Goal: Information Seeking & Learning: Check status

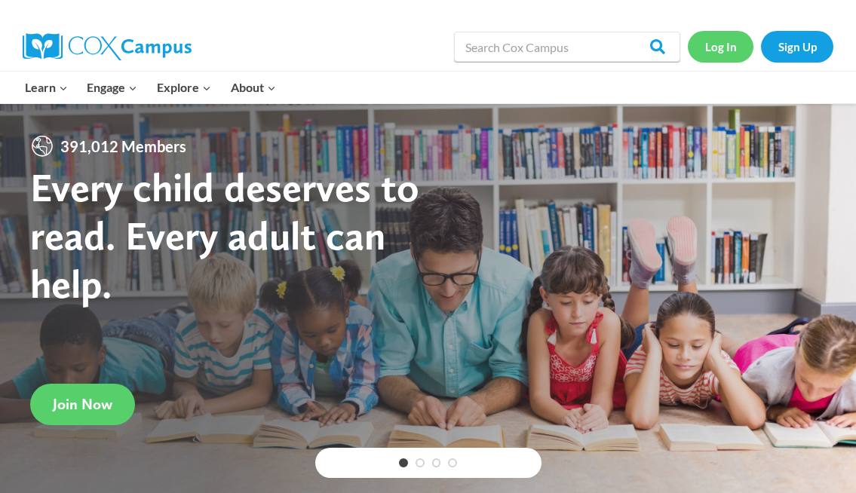
click at [712, 48] on link "Log In" at bounding box center [721, 46] width 66 height 31
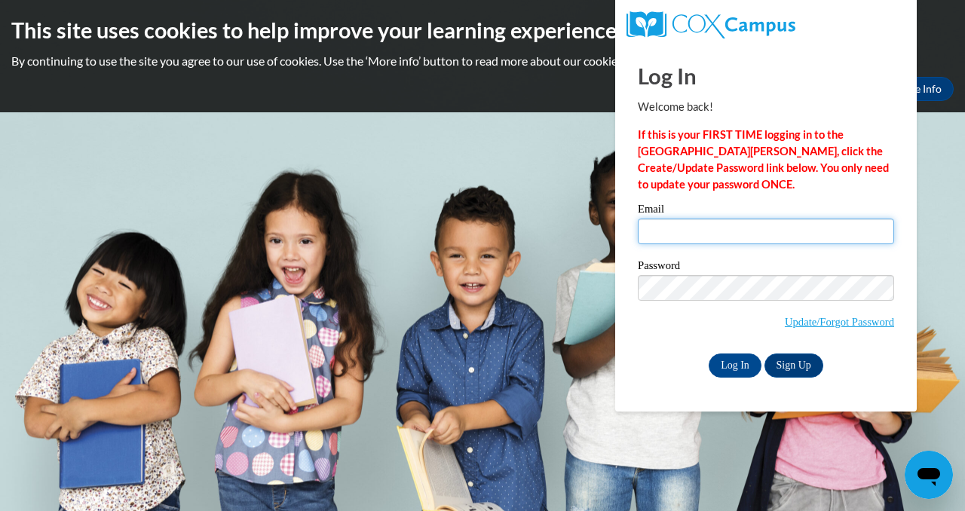
click at [673, 232] on input "Email" at bounding box center [766, 232] width 256 height 26
type input "suwaiba.gariba@yahoo.com"
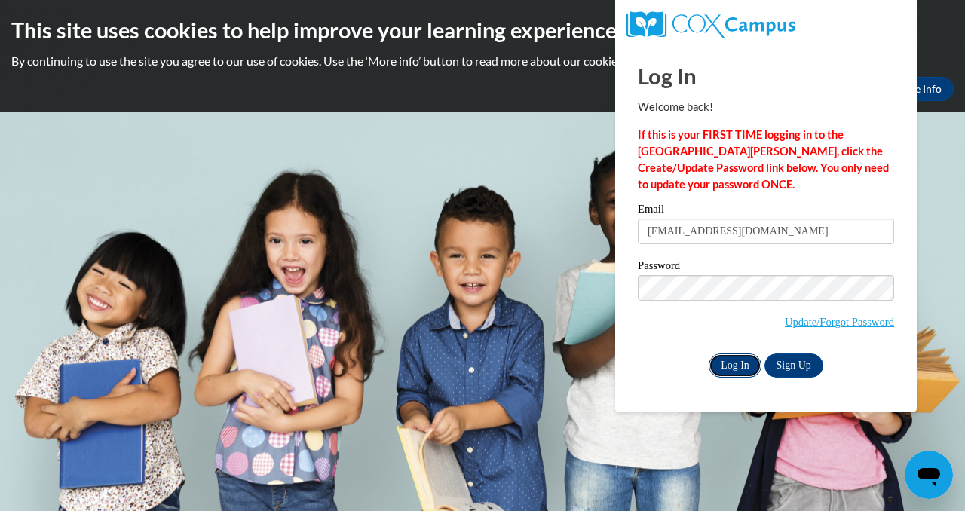
click at [739, 366] on input "Log In" at bounding box center [735, 366] width 53 height 24
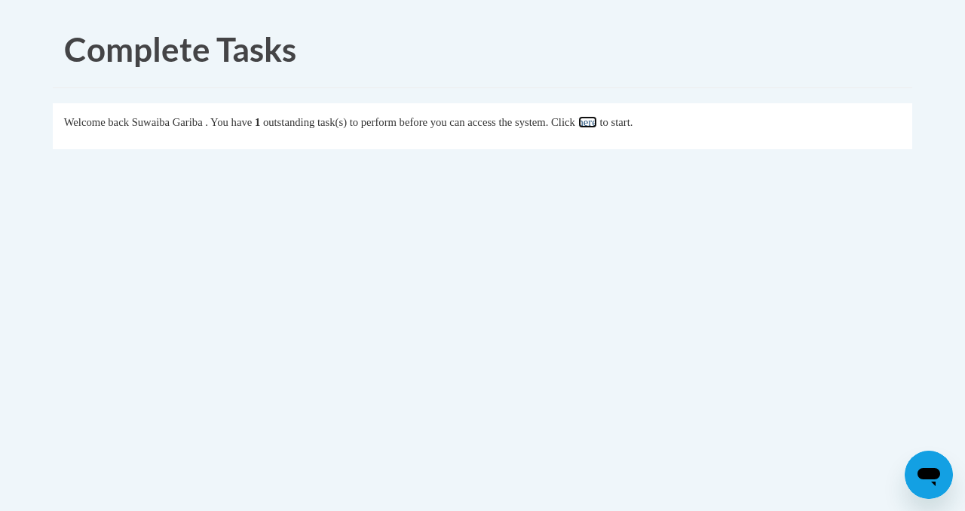
click at [597, 116] on link "here" at bounding box center [587, 122] width 19 height 12
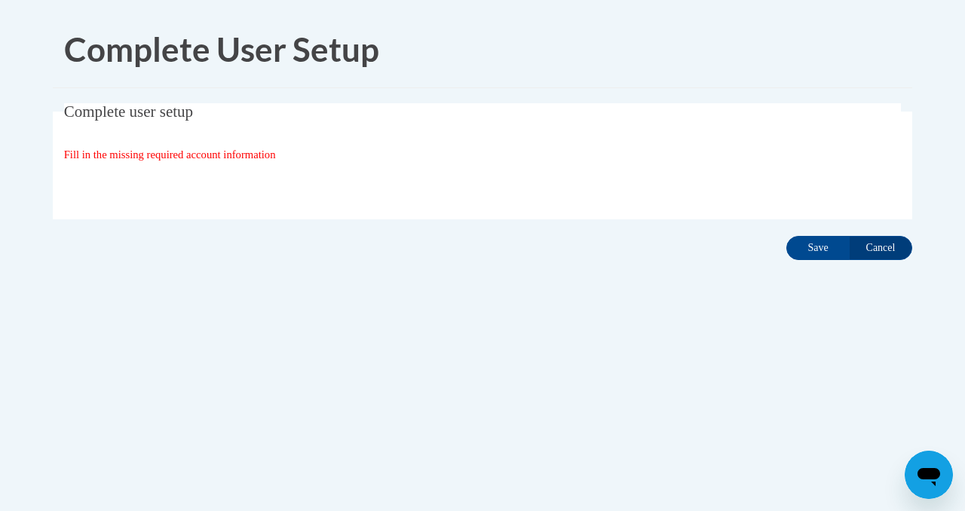
click at [213, 155] on span "Fill in the missing required account information" at bounding box center [170, 155] width 212 height 12
click at [127, 156] on span "Fill in the missing required account information" at bounding box center [170, 155] width 212 height 12
click at [203, 155] on span "Fill in the missing required account information" at bounding box center [170, 155] width 212 height 12
click at [165, 112] on span "Complete user setup" at bounding box center [128, 112] width 129 height 18
click at [817, 239] on input "Save" at bounding box center [818, 248] width 63 height 24
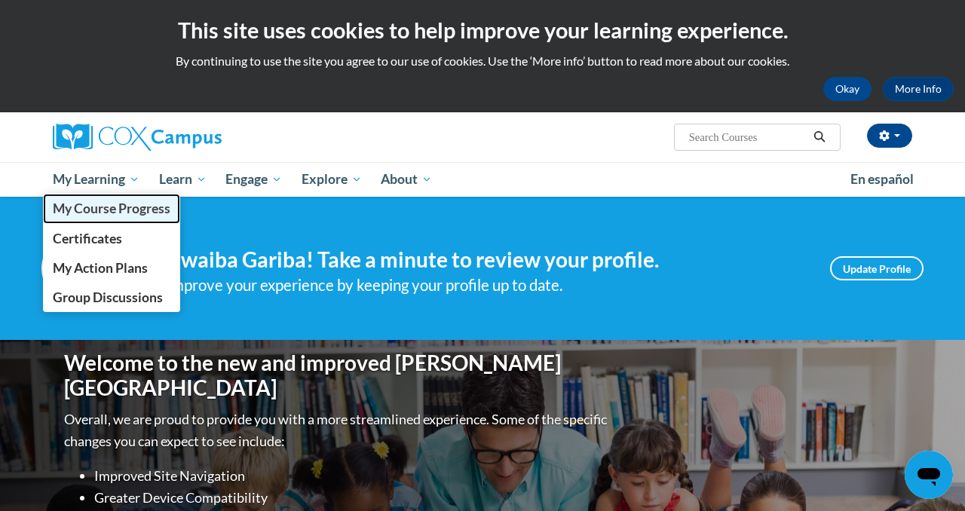
click at [109, 207] on span "My Course Progress" at bounding box center [112, 209] width 118 height 16
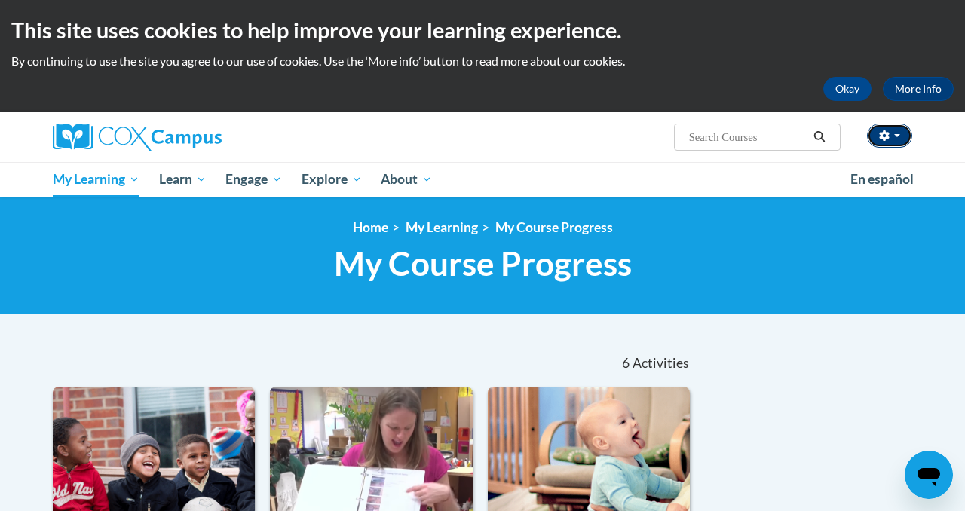
click at [899, 141] on button "button" at bounding box center [889, 136] width 45 height 24
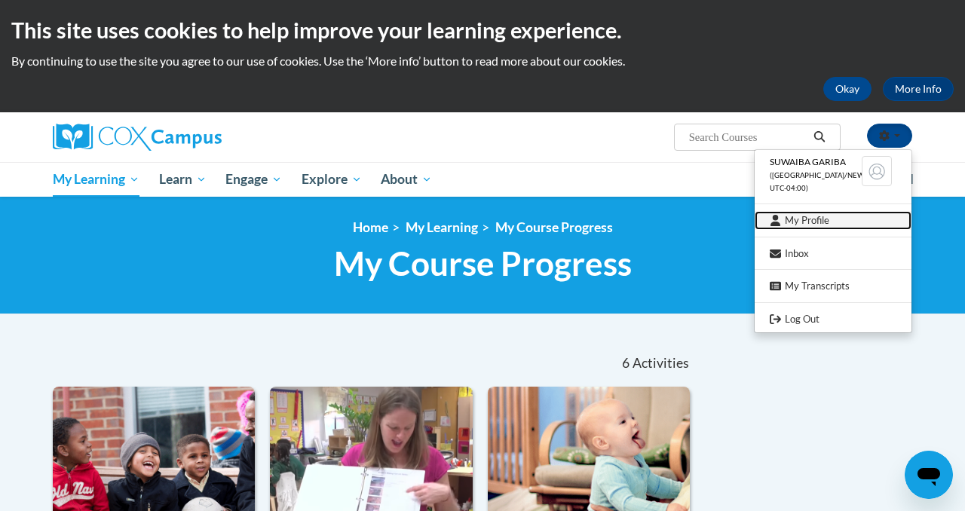
click at [806, 221] on link "My Profile" at bounding box center [833, 220] width 157 height 19
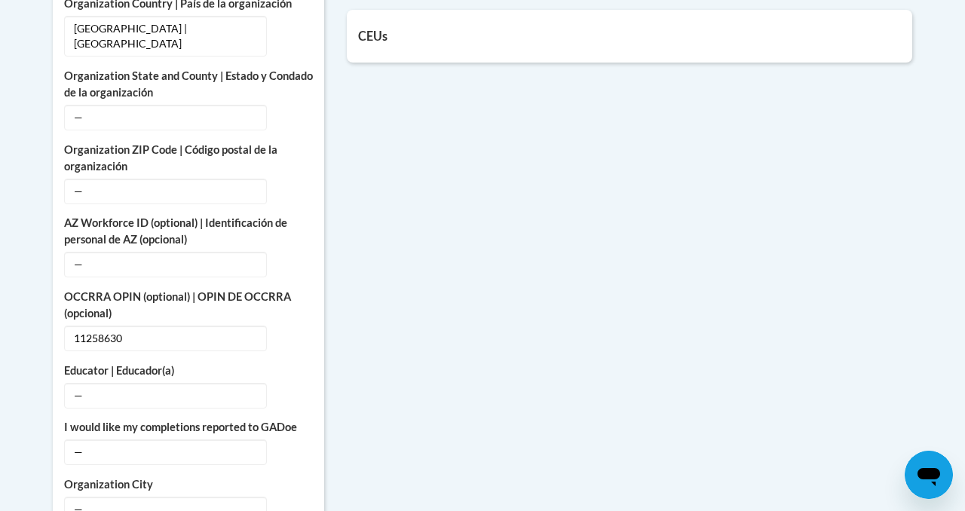
scroll to position [825, 0]
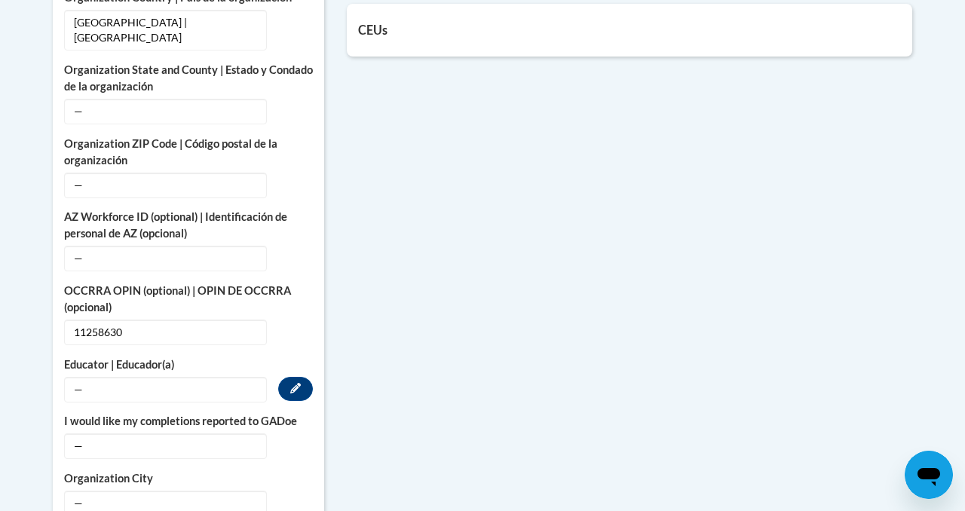
click at [146, 397] on span "—" at bounding box center [165, 390] width 203 height 26
click at [151, 384] on span "—" at bounding box center [165, 390] width 203 height 26
click at [301, 389] on button "Edit" at bounding box center [295, 389] width 35 height 24
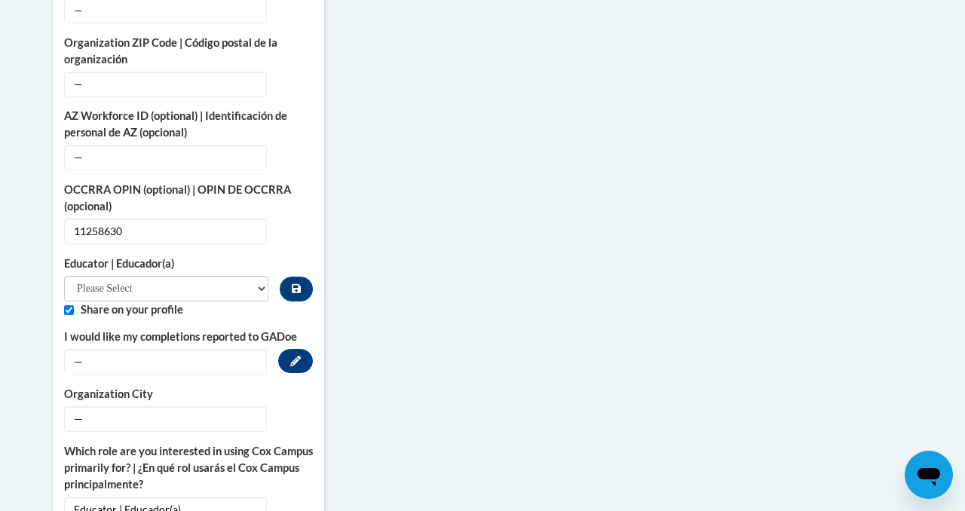
scroll to position [928, 0]
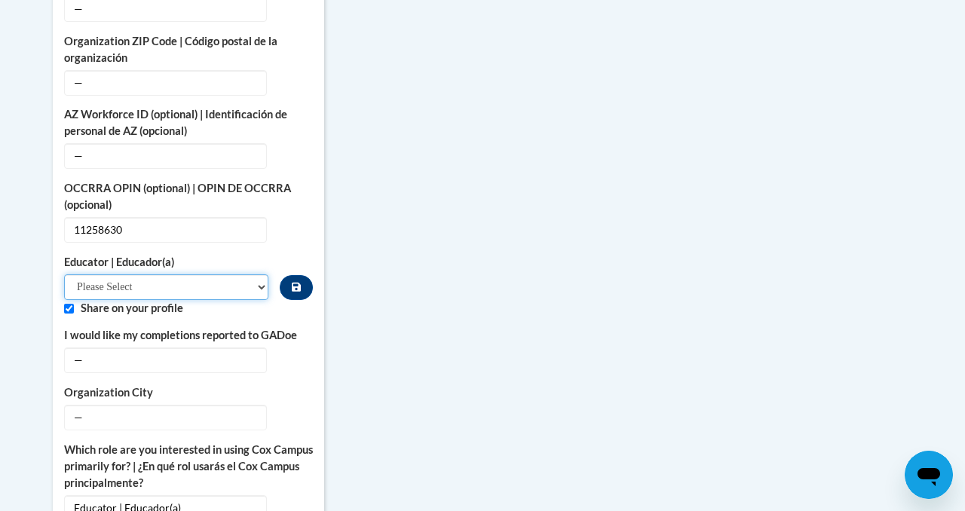
click at [256, 285] on select "Please Select Early Learning/Daycare Teacher/Family Home Care Provider | Maestr…" at bounding box center [166, 287] width 204 height 26
select select "5e2af403-4f2c-4e49-a02f-103e55d7b75b"
click at [64, 274] on select "Please Select Early Learning/Daycare Teacher/Family Home Care Provider | Maestr…" at bounding box center [166, 287] width 204 height 26
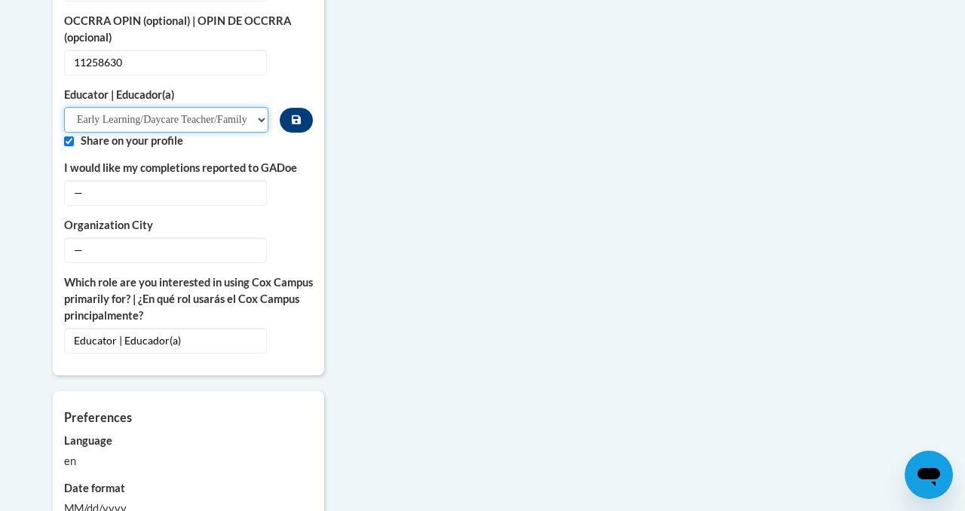
scroll to position [1099, 0]
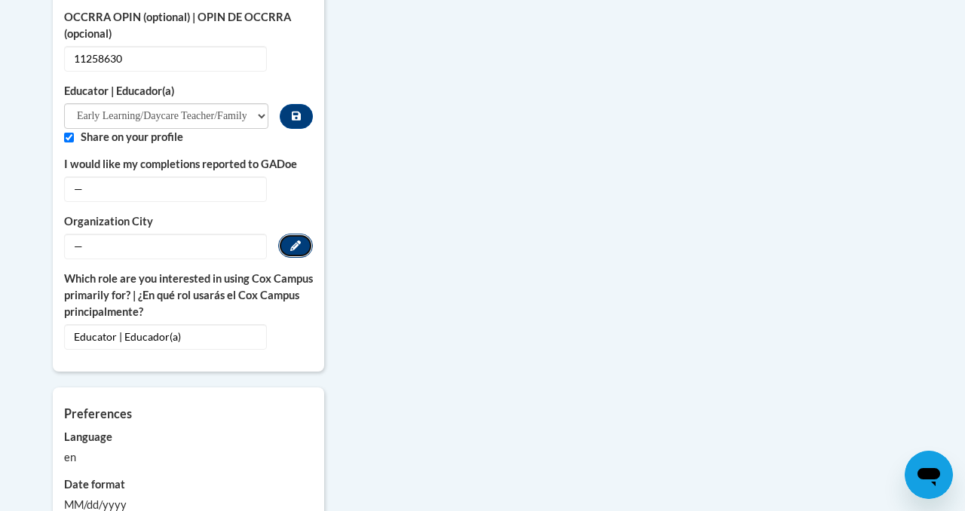
click at [303, 247] on button "Edit" at bounding box center [295, 246] width 35 height 24
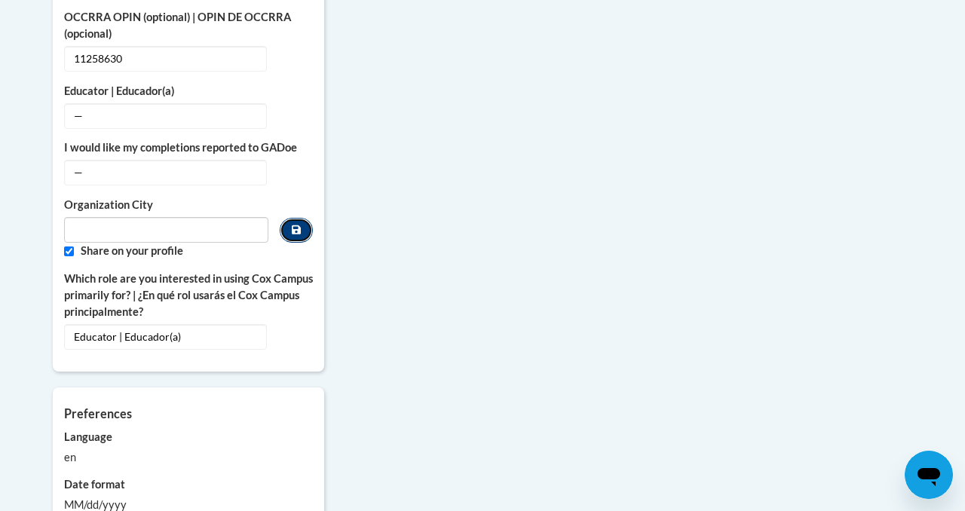
click at [298, 237] on button "Custom profile fields" at bounding box center [296, 230] width 33 height 25
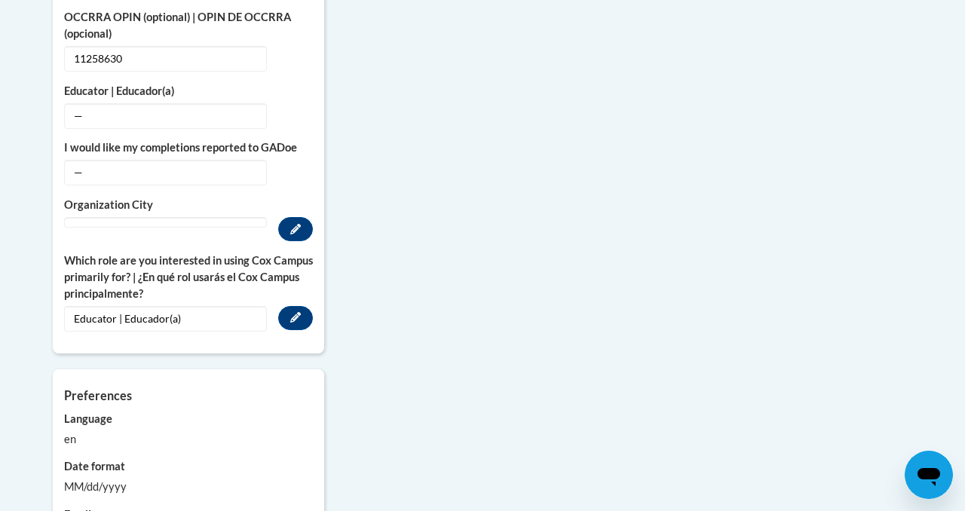
click at [182, 317] on span "Educator | Educador(a)" at bounding box center [165, 319] width 203 height 26
click at [295, 229] on icon "Custom profile fields" at bounding box center [295, 229] width 11 height 11
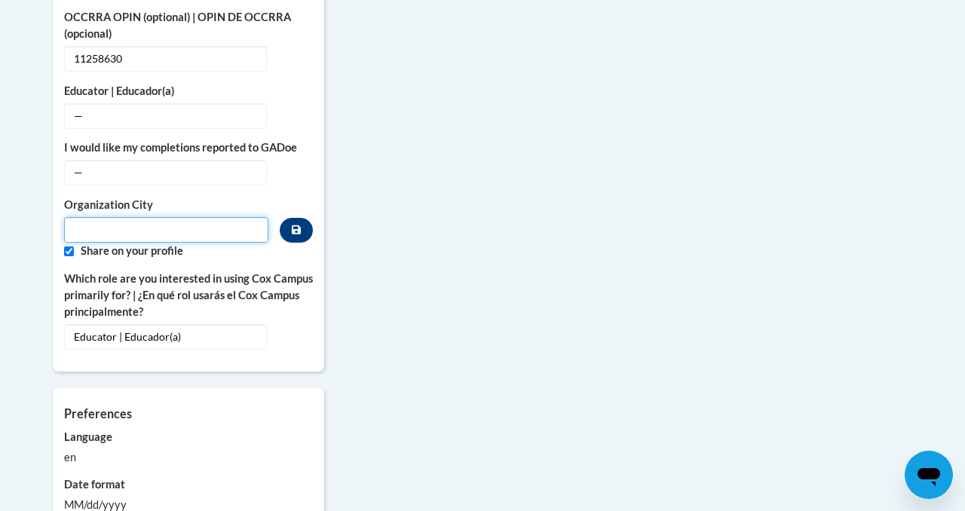
click at [123, 231] on input "Metadata input" at bounding box center [166, 230] width 204 height 26
type input "Columbus"
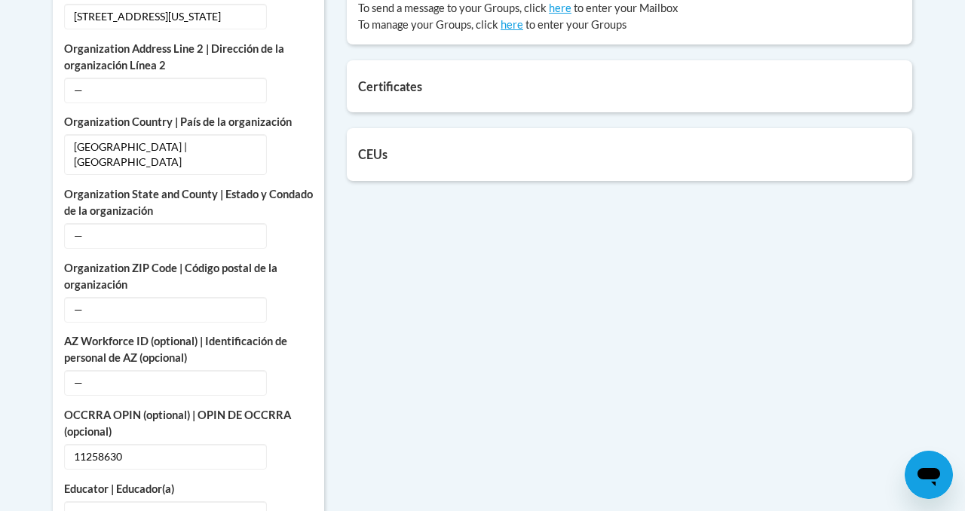
scroll to position [695, 0]
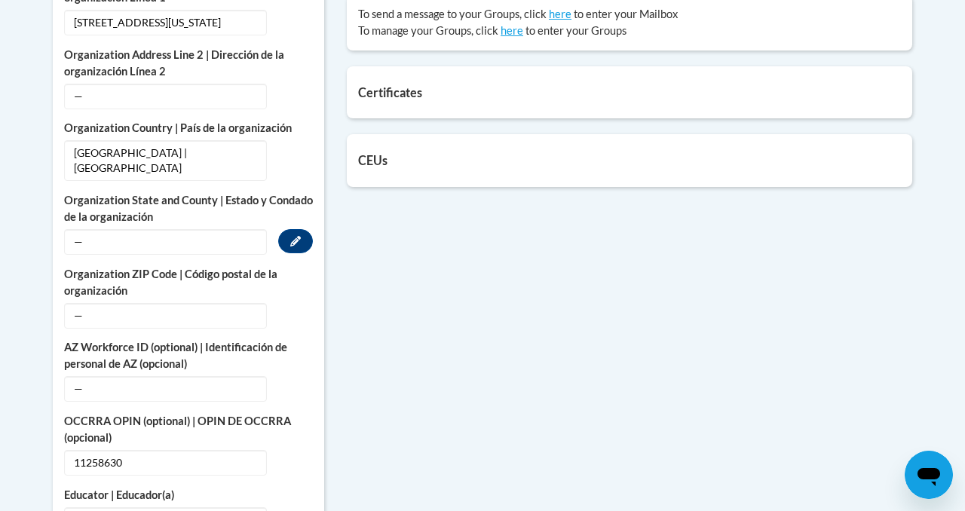
click at [177, 239] on span "—" at bounding box center [165, 242] width 203 height 26
click at [297, 238] on icon "Custom profile fields" at bounding box center [295, 241] width 11 height 11
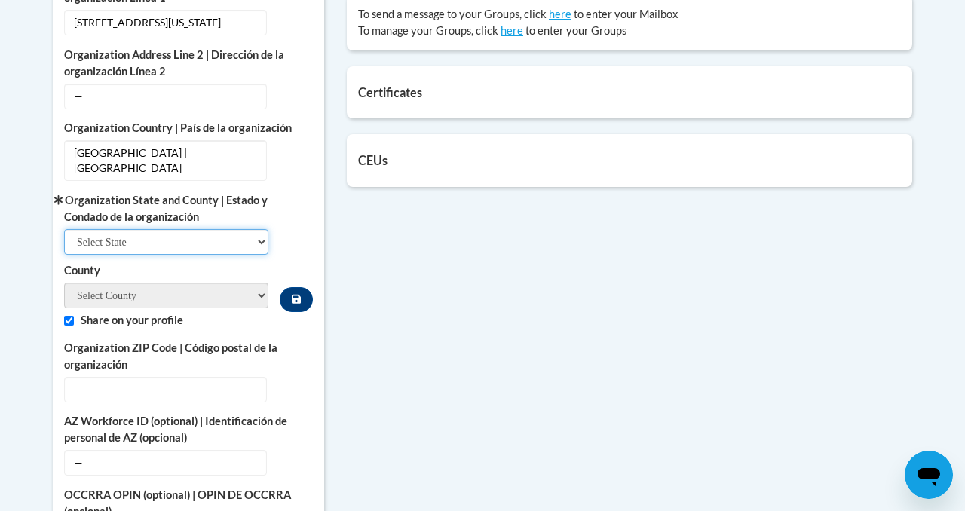
click at [202, 242] on select "Select State Alabama Alaska Arizona Arkansas California Colorado Connecticut De…" at bounding box center [166, 242] width 204 height 26
select select "Ohio"
click at [64, 229] on select "Select State Alabama Alaska Arizona Arkansas California Colorado Connecticut De…" at bounding box center [166, 242] width 204 height 26
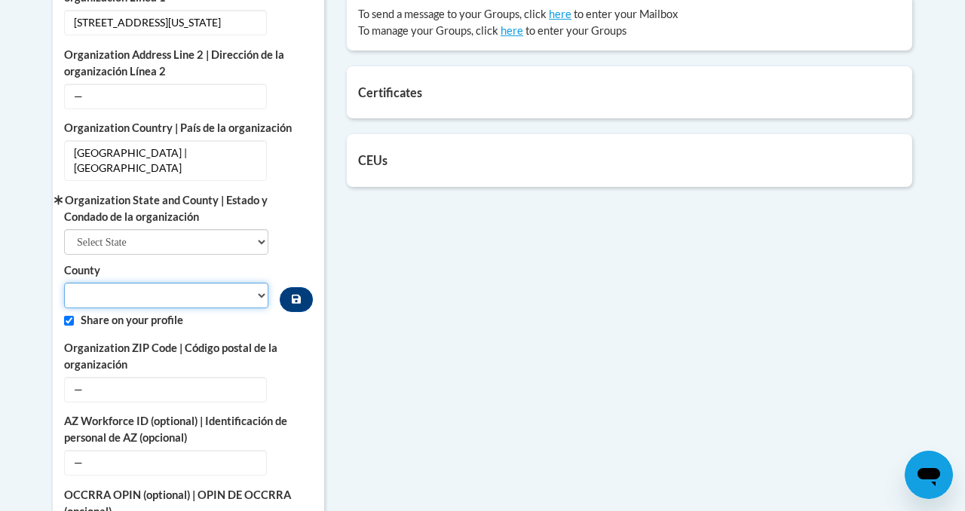
click at [254, 295] on select "County" at bounding box center [166, 296] width 204 height 26
click at [260, 294] on select "Adams Allen Ashland Ashtabula Athens Auglaize Belmont Brown Butler Carroll Cham…" at bounding box center [166, 296] width 204 height 26
click at [235, 296] on select "Adams Allen Ashland Ashtabula Athens Auglaize Belmont Brown Butler Carroll Cham…" at bounding box center [166, 296] width 204 height 26
select select "Franklin"
click at [64, 283] on select "Adams Allen Ashland Ashtabula Athens Auglaize Belmont Brown Butler Carroll Cham…" at bounding box center [166, 296] width 204 height 26
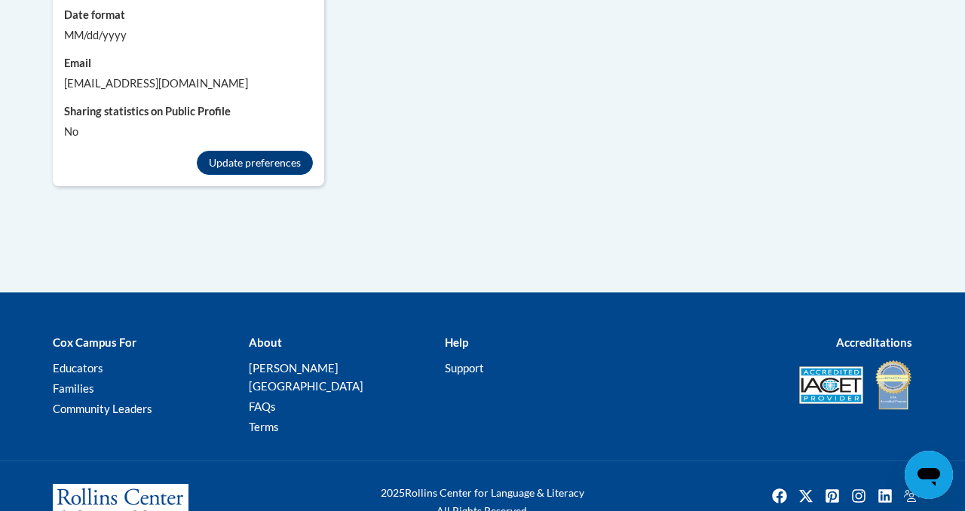
scroll to position [1654, 0]
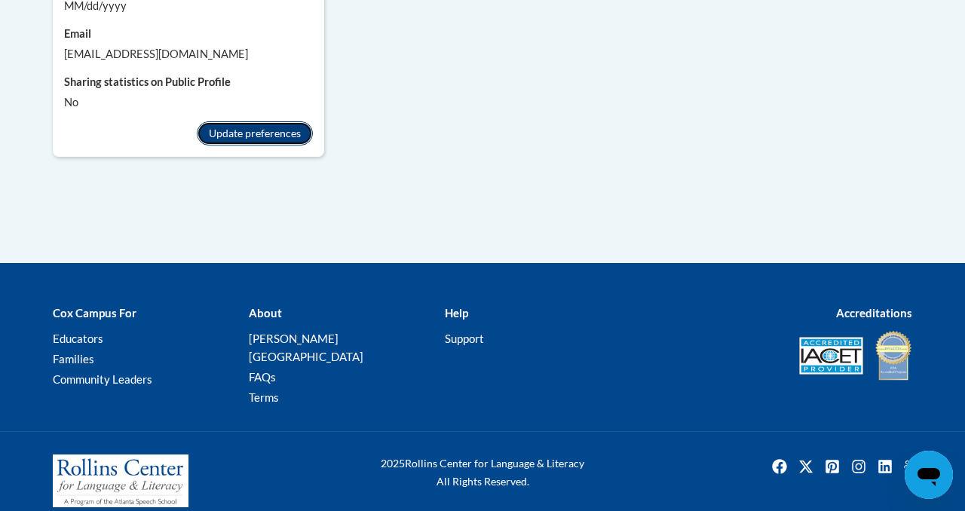
click at [251, 140] on button "Update preferences" at bounding box center [255, 133] width 116 height 24
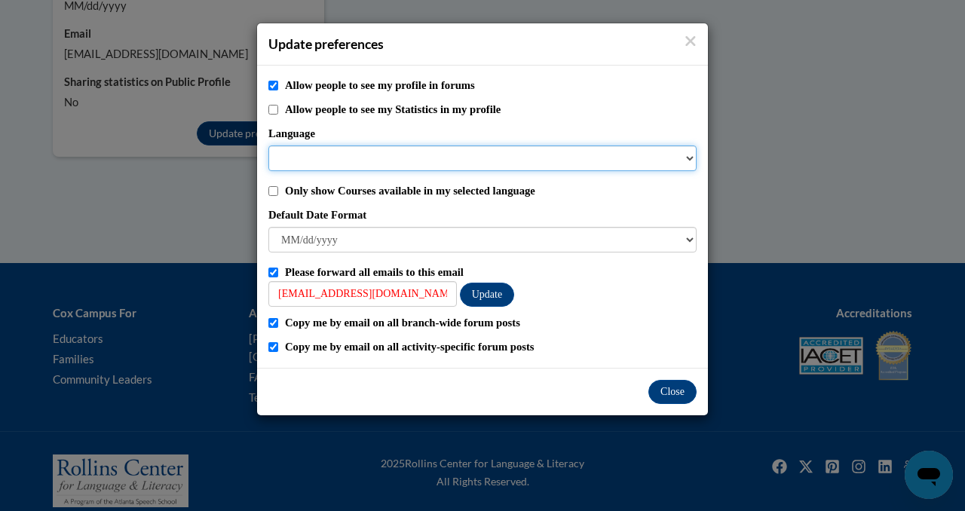
click at [419, 158] on select "Language" at bounding box center [482, 159] width 428 height 26
click at [688, 156] on select "Language" at bounding box center [482, 159] width 428 height 26
click at [382, 163] on select "Language" at bounding box center [482, 159] width 428 height 26
click at [304, 155] on select "Language" at bounding box center [482, 159] width 428 height 26
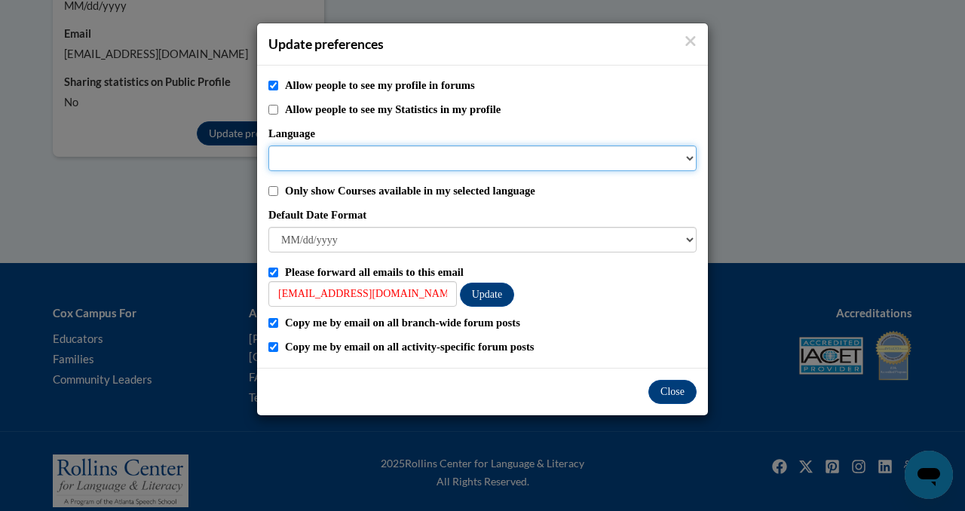
select select
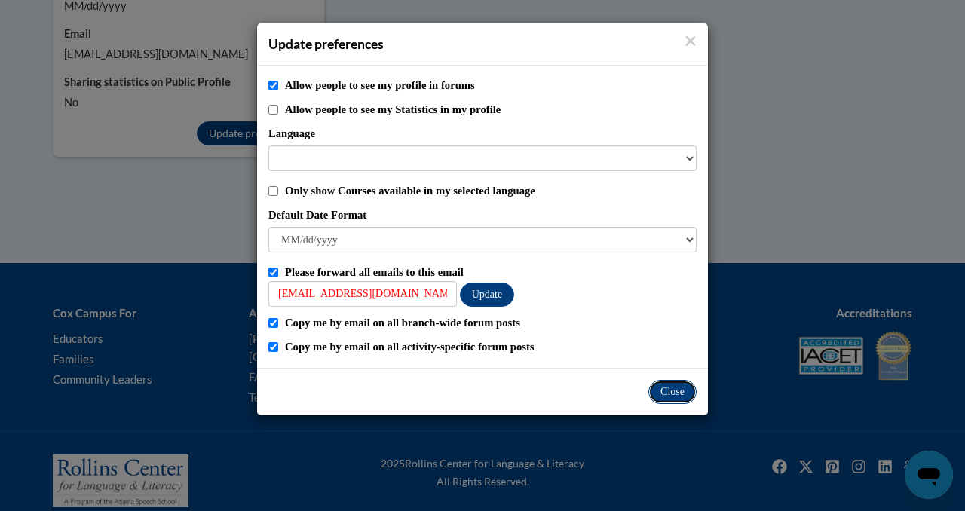
click at [677, 391] on button "Close" at bounding box center [673, 392] width 48 height 24
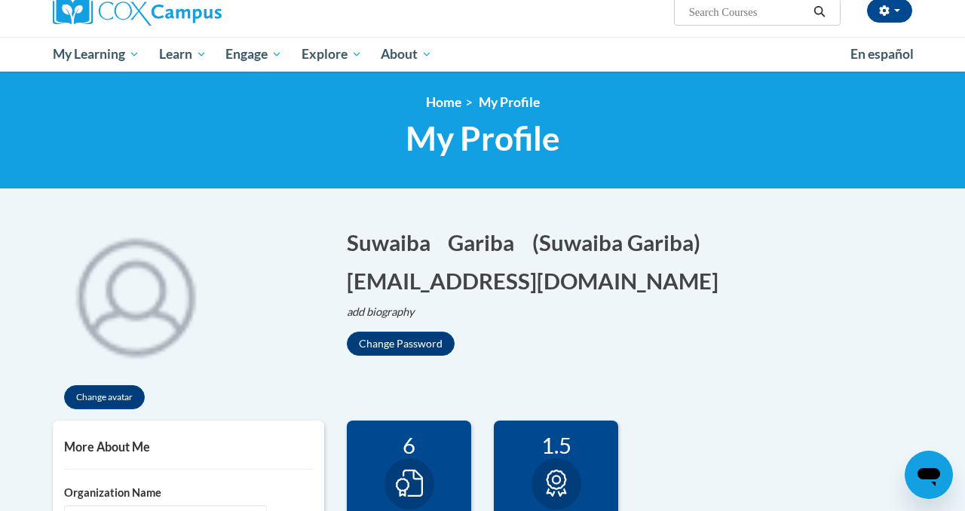
scroll to position [0, 0]
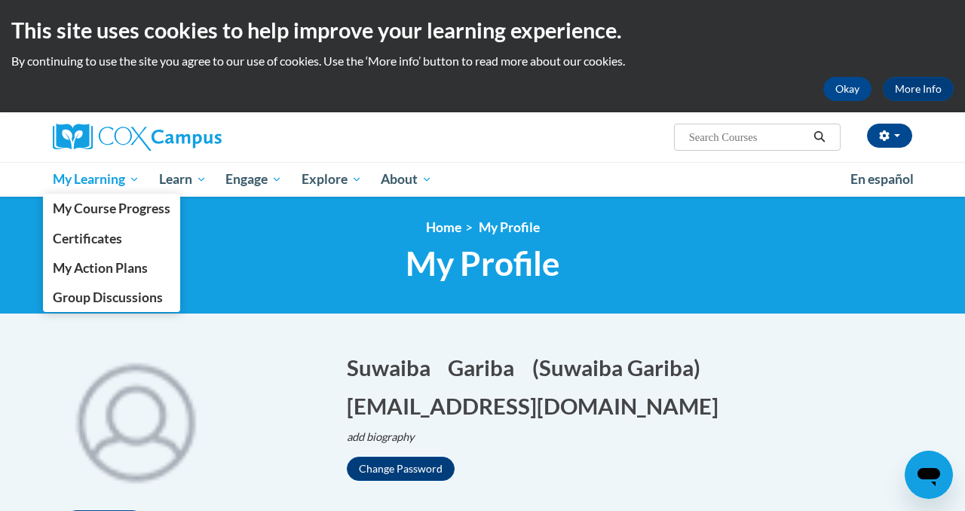
click at [84, 187] on span "My Learning" at bounding box center [96, 179] width 87 height 18
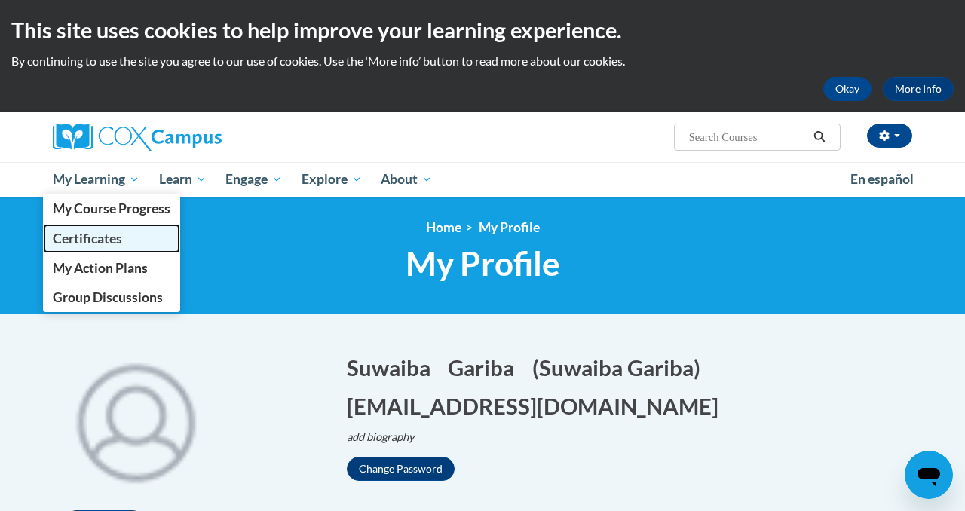
click at [87, 232] on span "Certificates" at bounding box center [87, 239] width 69 height 16
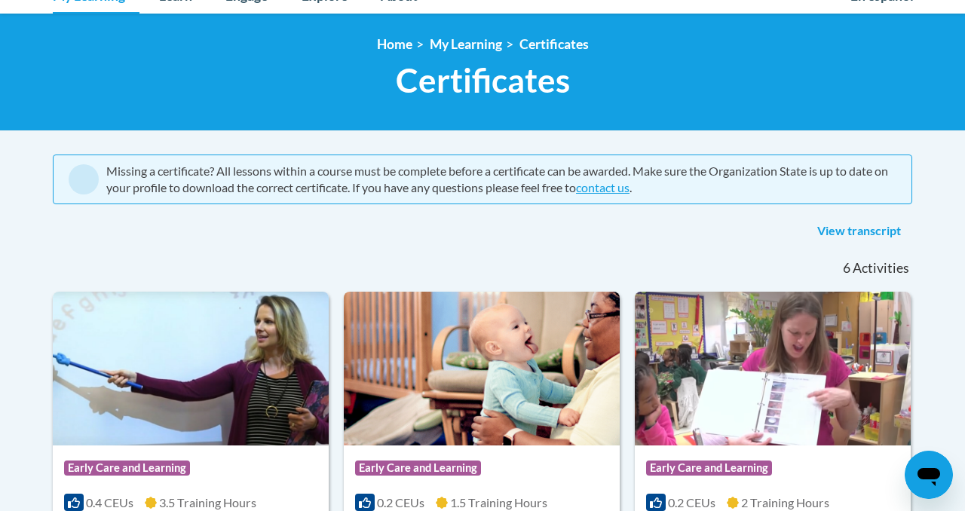
scroll to position [137, 0]
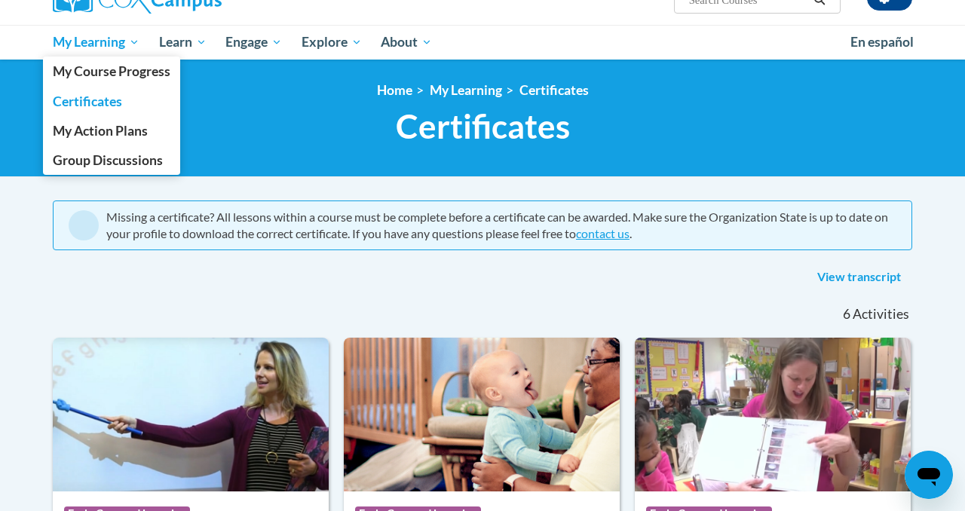
click at [85, 48] on span "My Learning" at bounding box center [96, 42] width 87 height 18
click at [95, 65] on span "My Course Progress" at bounding box center [112, 71] width 118 height 16
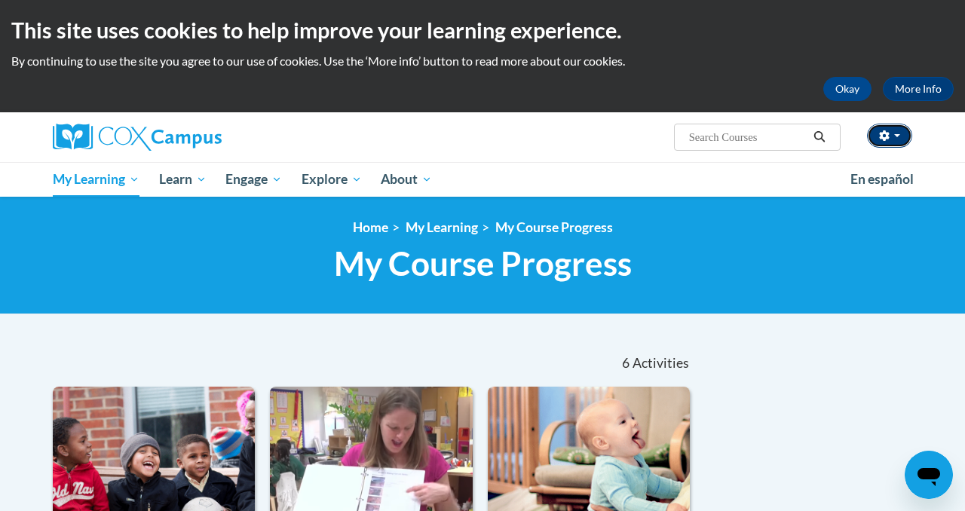
click at [902, 135] on button "button" at bounding box center [889, 136] width 45 height 24
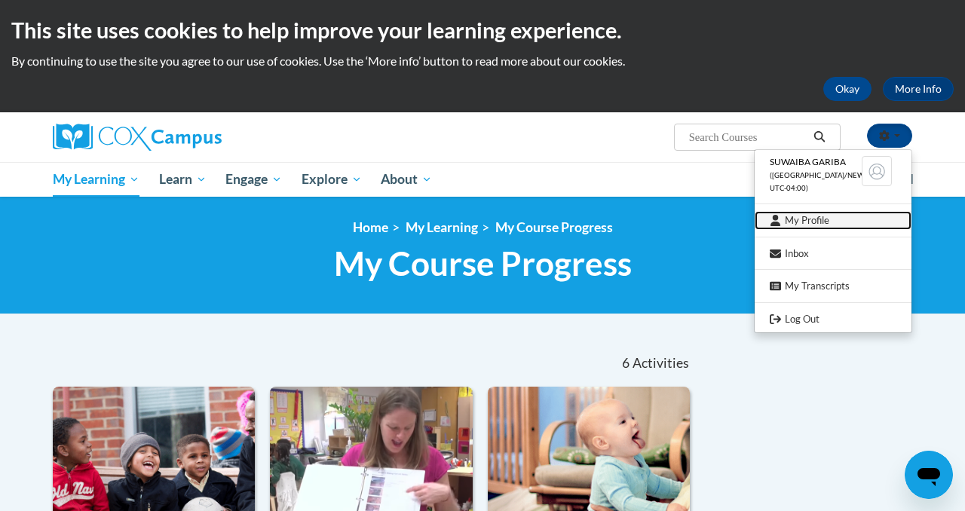
click at [822, 222] on link "My Profile" at bounding box center [833, 220] width 157 height 19
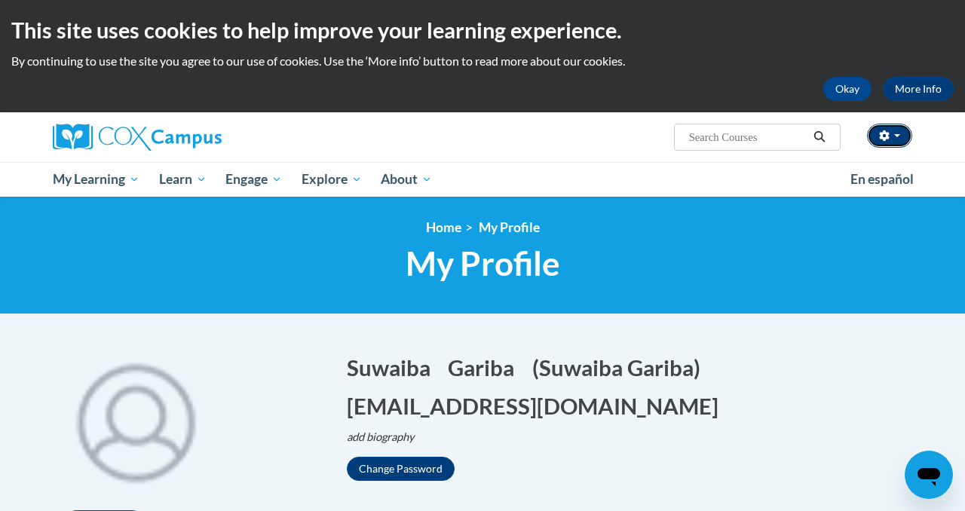
click at [900, 143] on button "button" at bounding box center [889, 136] width 45 height 24
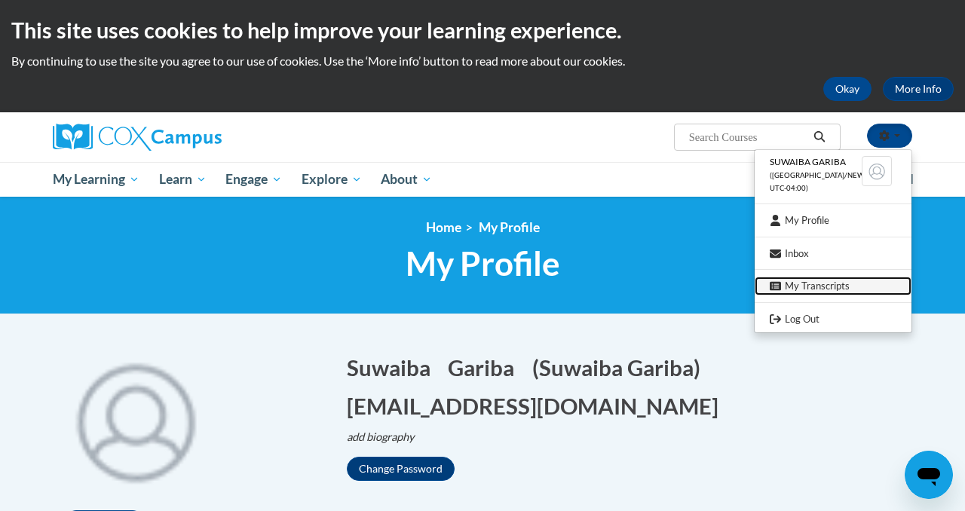
click at [826, 279] on link "My Transcripts" at bounding box center [833, 286] width 157 height 19
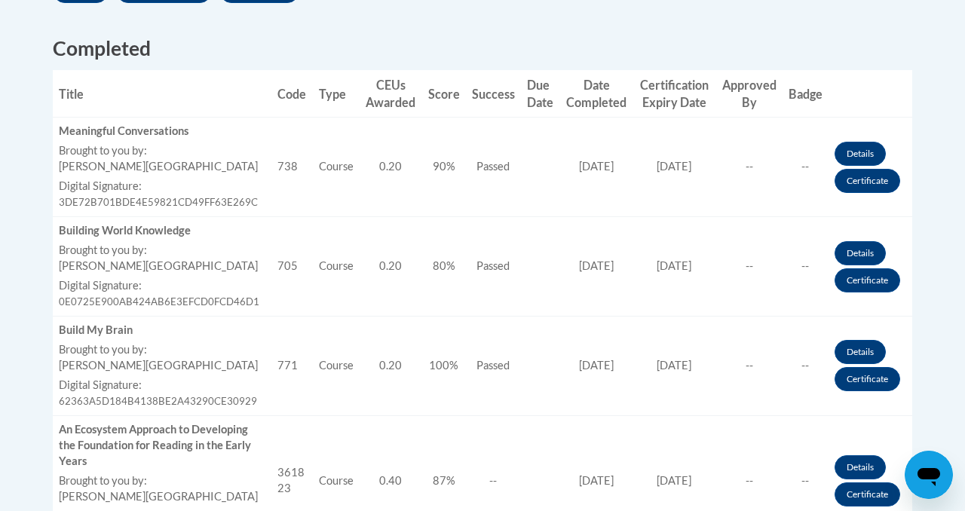
scroll to position [580, 0]
drag, startPoint x: 566, startPoint y: 172, endPoint x: 627, endPoint y: 173, distance: 60.3
click at [627, 173] on td "Date Completed 09/24/2025" at bounding box center [596, 167] width 73 height 100
drag, startPoint x: 561, startPoint y: 291, endPoint x: 627, endPoint y: 290, distance: 65.6
click at [627, 290] on td "Date Completed 09/23/2025" at bounding box center [596, 266] width 73 height 100
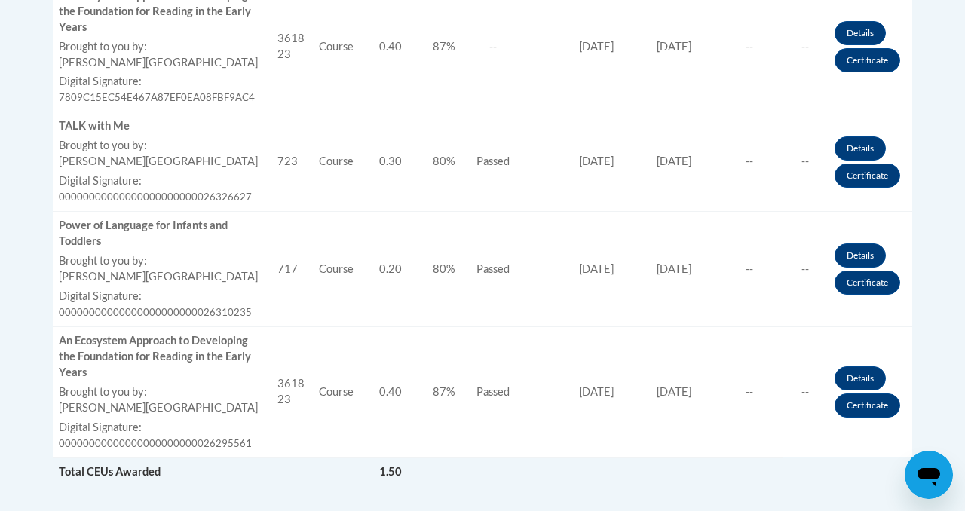
scroll to position [1016, 0]
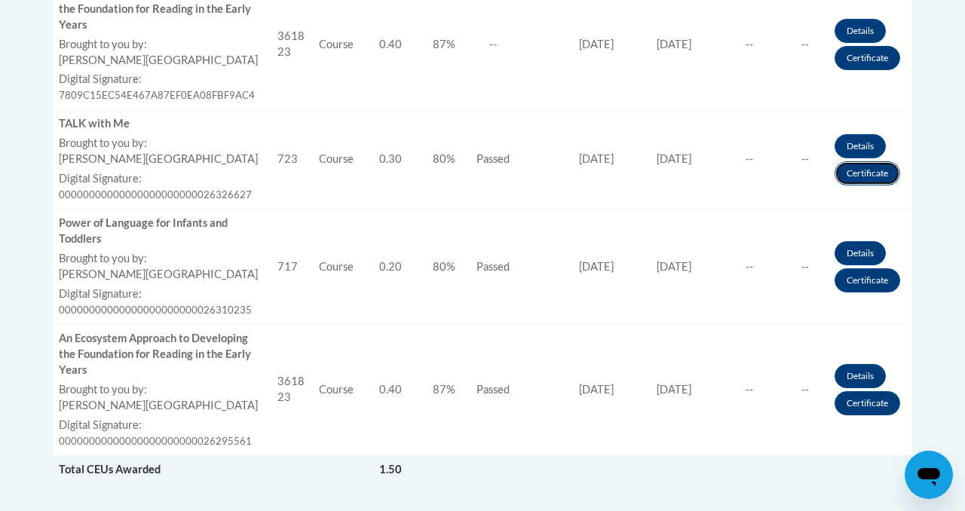
click at [855, 179] on link "Certificate" at bounding box center [868, 173] width 66 height 24
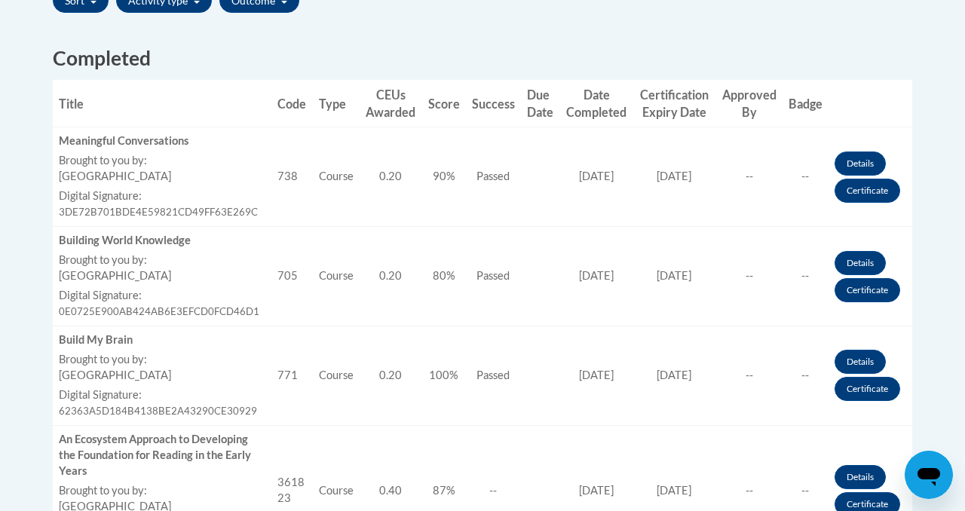
scroll to position [575, 0]
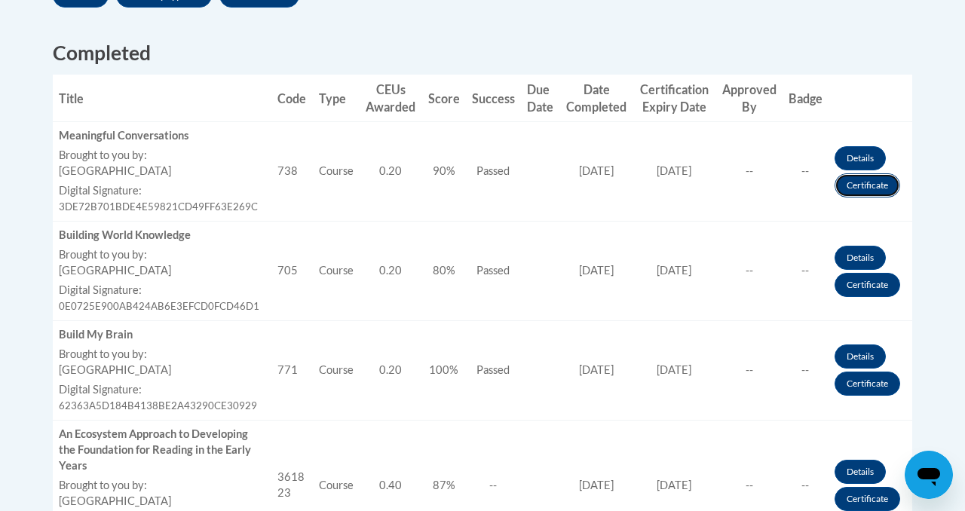
click at [877, 186] on link "Certificate" at bounding box center [868, 185] width 66 height 24
click at [866, 189] on link "Certificate" at bounding box center [868, 185] width 66 height 24
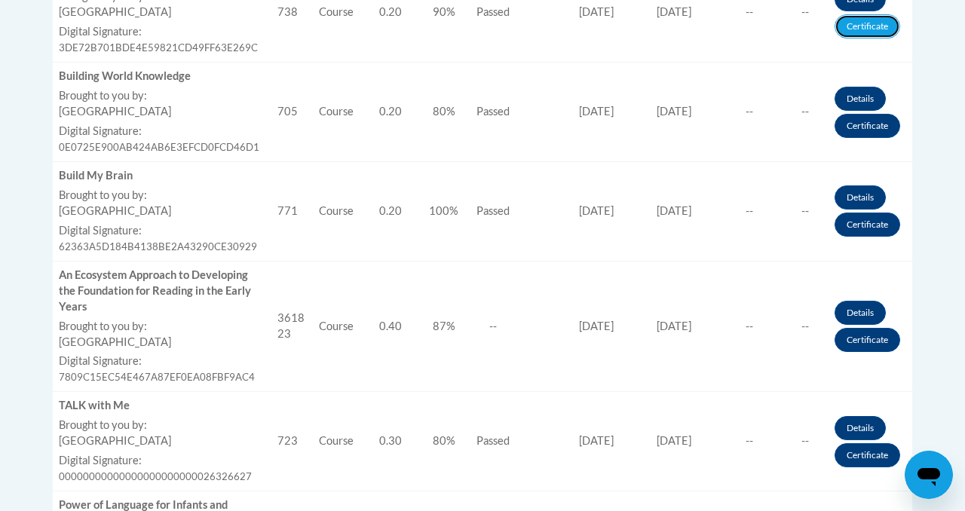
scroll to position [737, 0]
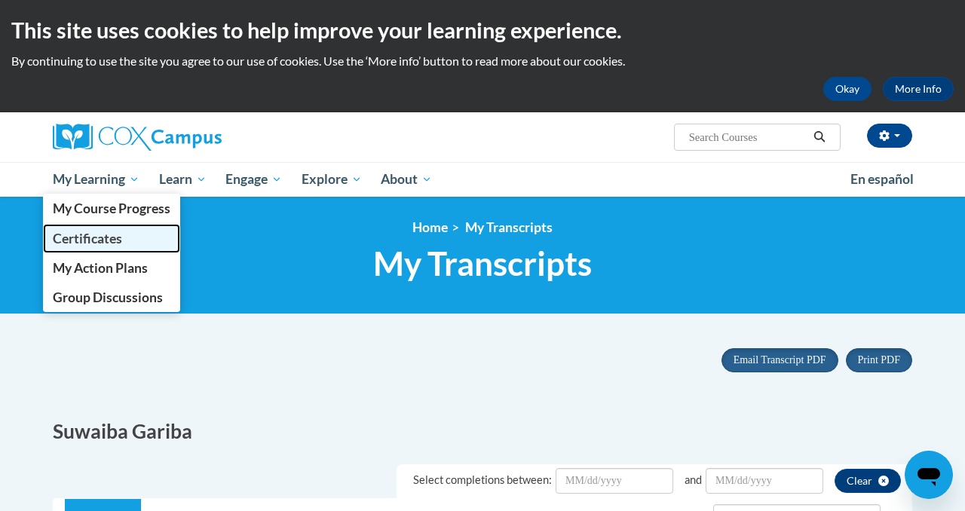
click at [90, 244] on span "Certificates" at bounding box center [87, 239] width 69 height 16
click at [100, 233] on span "Certificates" at bounding box center [87, 239] width 69 height 16
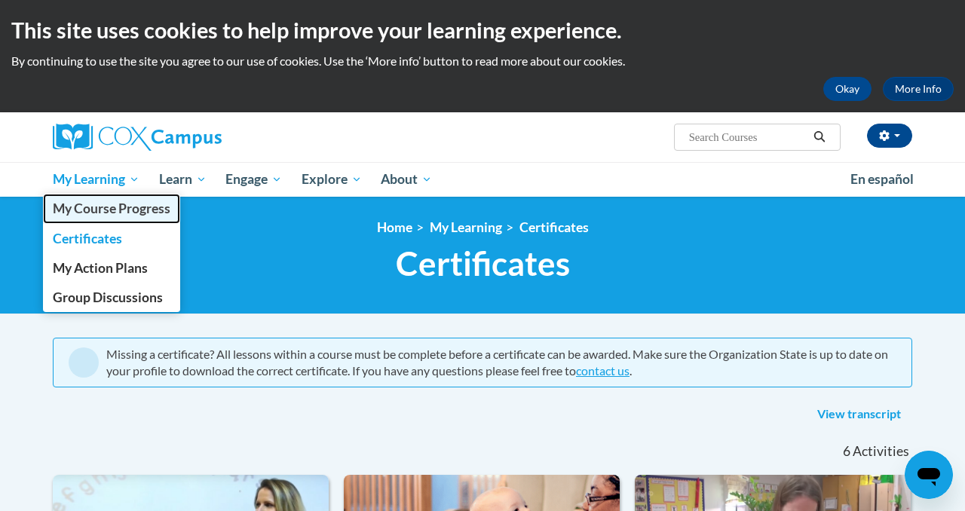
click at [95, 205] on span "My Course Progress" at bounding box center [112, 209] width 118 height 16
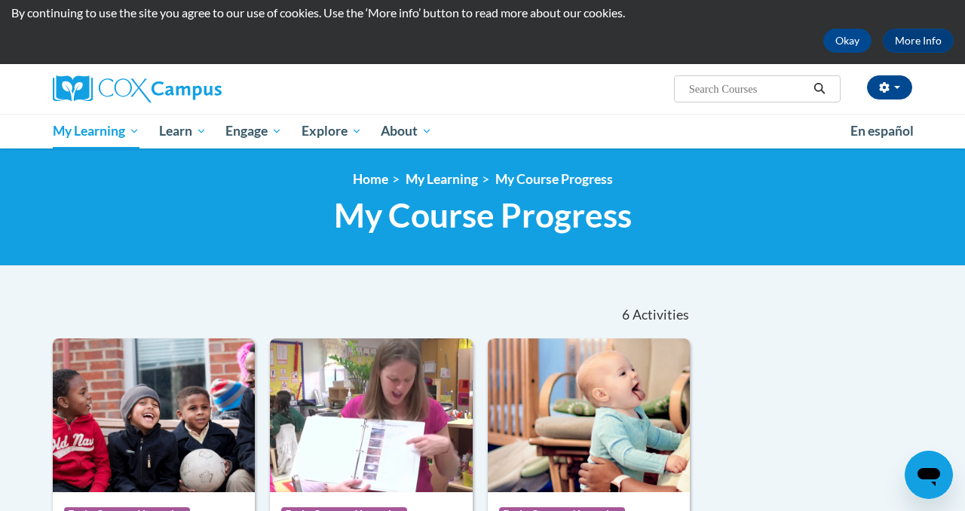
scroll to position [81, 0]
